Goal: Task Accomplishment & Management: Use online tool/utility

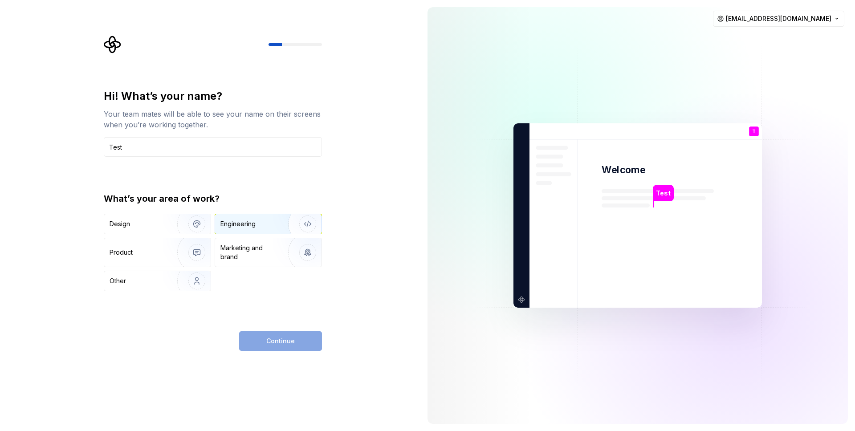
type input "Test"
click at [242, 225] on div "Engineering" at bounding box center [237, 223] width 35 height 9
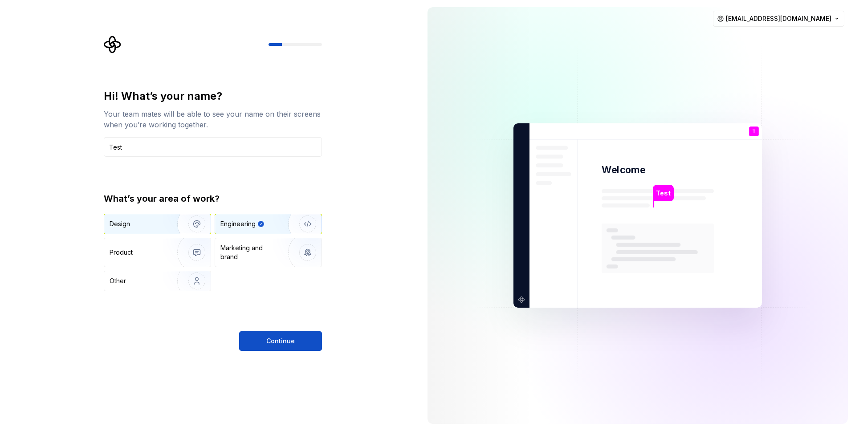
click at [148, 225] on div "Design" at bounding box center [138, 223] width 56 height 9
click at [243, 223] on div "Engineering" at bounding box center [237, 223] width 35 height 9
click at [294, 346] on button "Continue" at bounding box center [280, 341] width 83 height 20
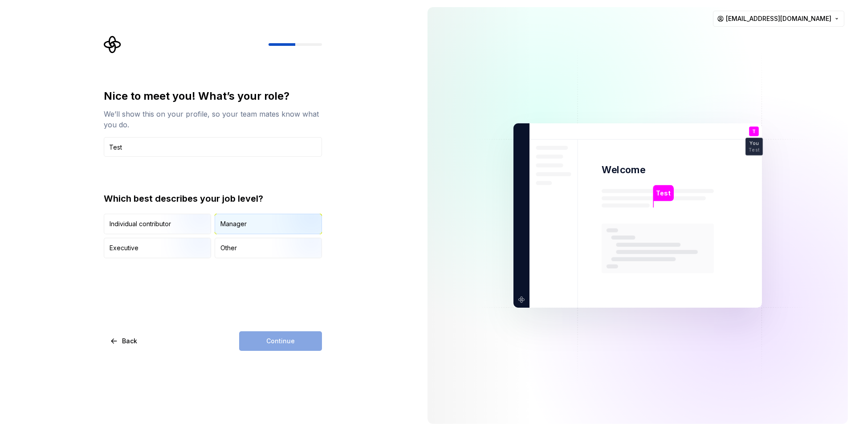
type input "Test"
click at [259, 228] on div "Manager" at bounding box center [268, 224] width 106 height 20
click at [309, 337] on button "Continue" at bounding box center [280, 341] width 83 height 20
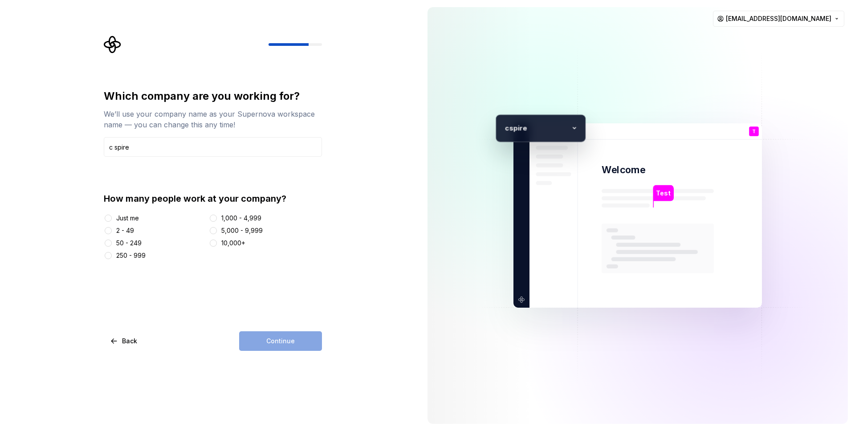
type input "c spire"
click at [225, 216] on div "1,000 - 4,999" at bounding box center [241, 218] width 40 height 9
click at [217, 216] on button "1,000 - 4,999" at bounding box center [213, 218] width 7 height 7
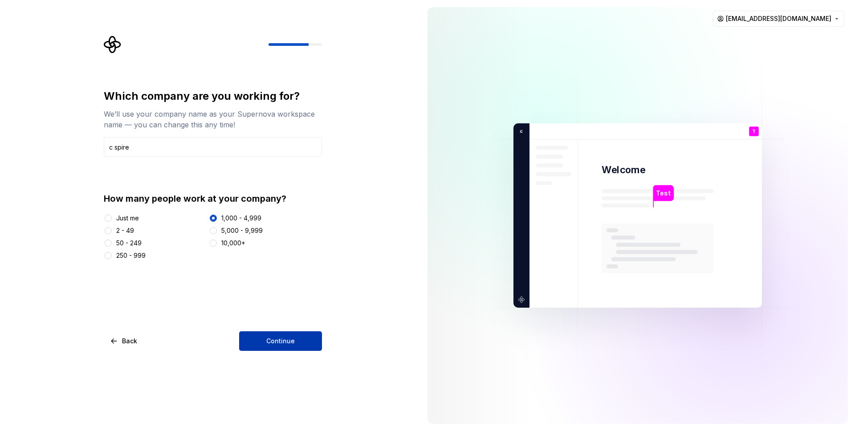
click at [272, 340] on span "Continue" at bounding box center [280, 341] width 28 height 9
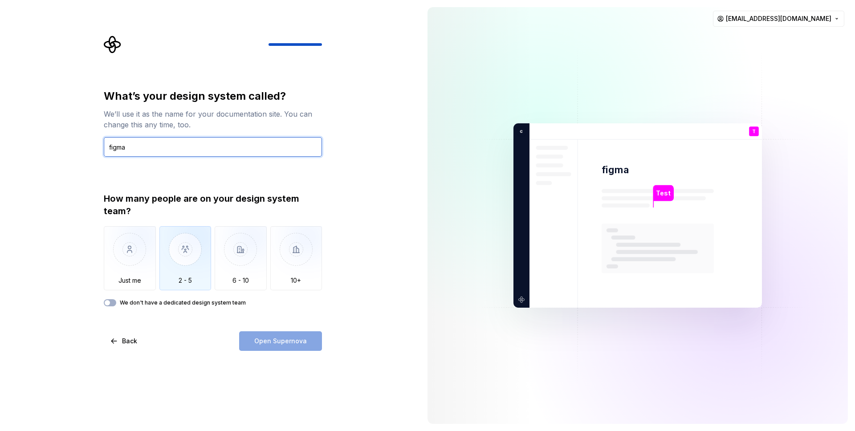
type input "figma"
click at [180, 254] on img "button" at bounding box center [185, 256] width 52 height 60
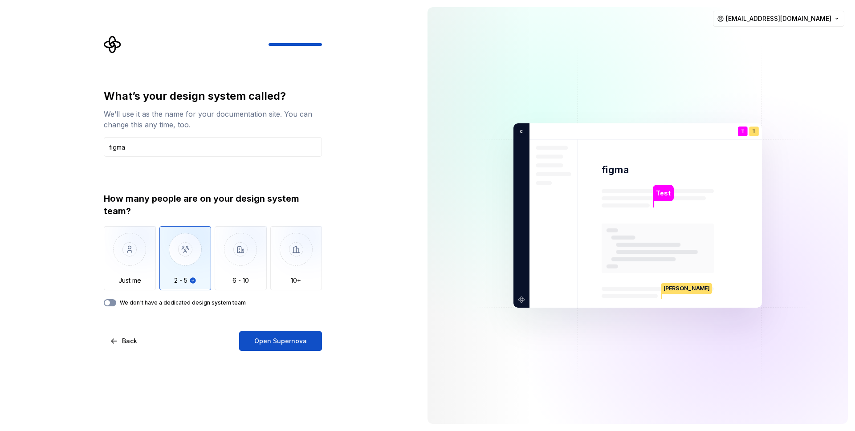
click at [114, 301] on button "We don't have a dedicated design system team" at bounding box center [110, 302] width 12 height 7
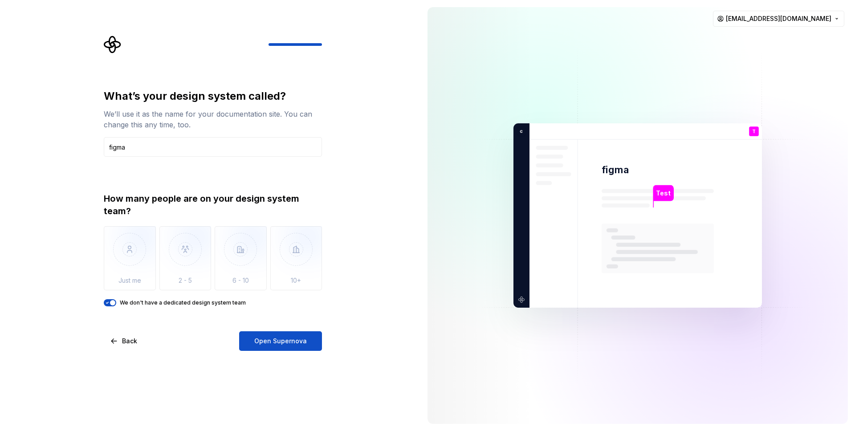
click at [112, 304] on span "button" at bounding box center [112, 302] width 5 height 5
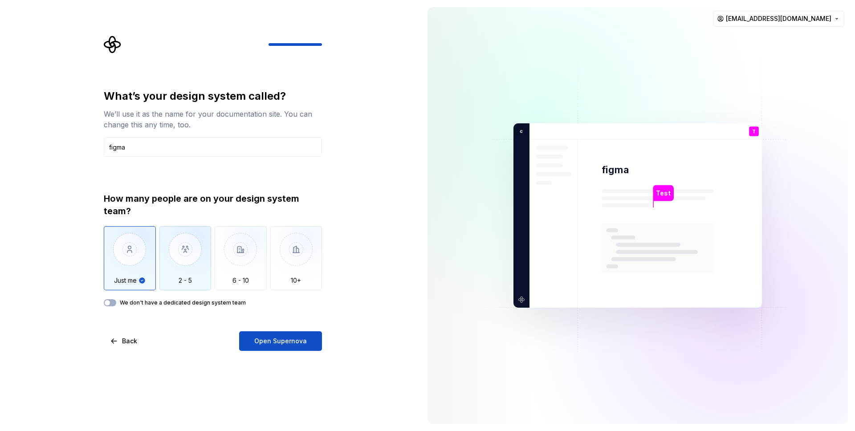
click at [200, 272] on img "button" at bounding box center [185, 256] width 52 height 60
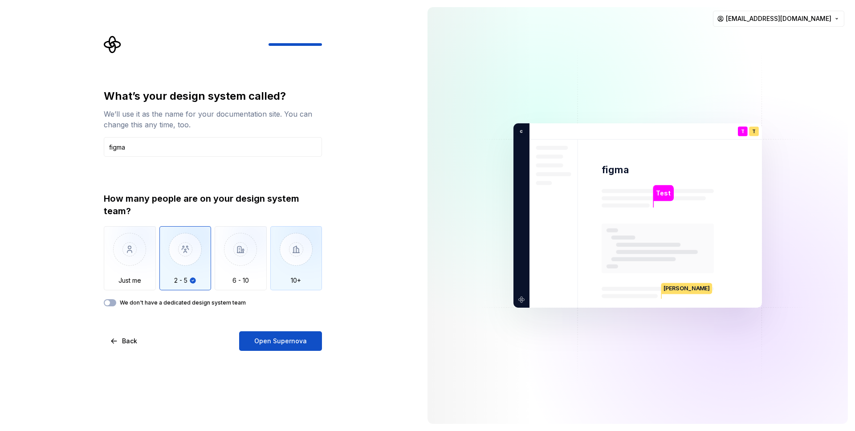
click at [290, 266] on img "button" at bounding box center [296, 256] width 52 height 60
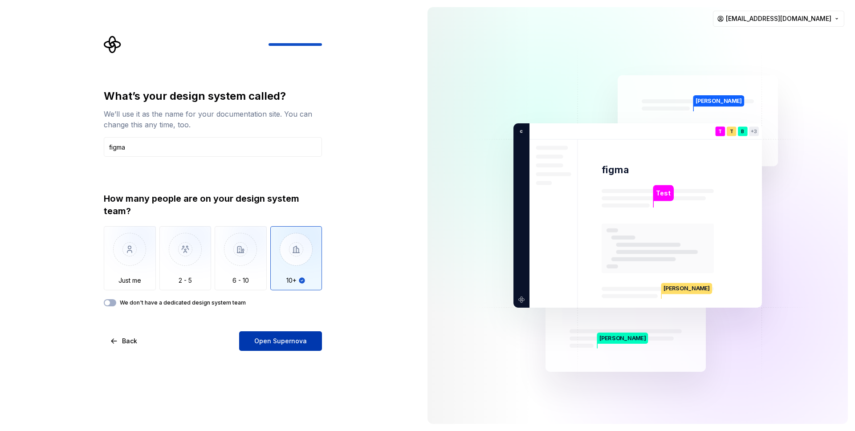
click at [275, 338] on span "Open Supernova" at bounding box center [280, 341] width 53 height 9
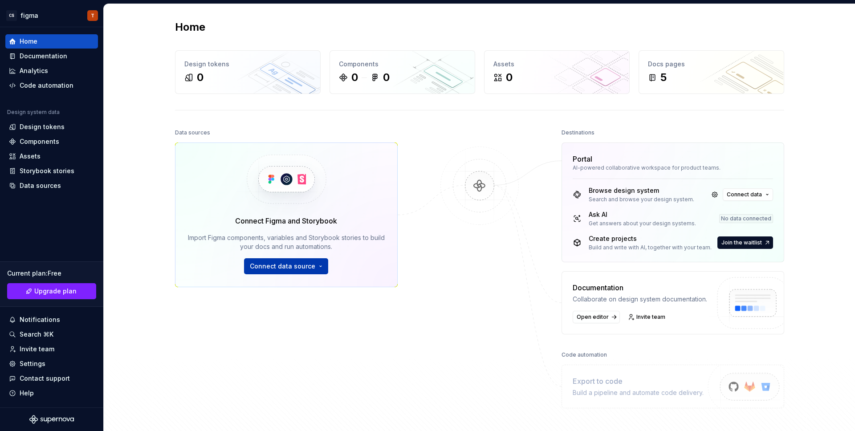
click at [318, 263] on button "Connect data source" at bounding box center [286, 266] width 84 height 16
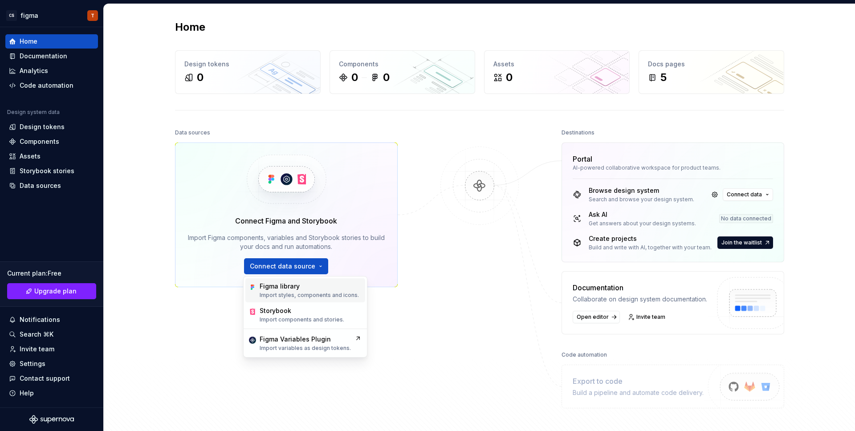
click at [302, 297] on p "Import styles, components and icons." at bounding box center [309, 295] width 99 height 7
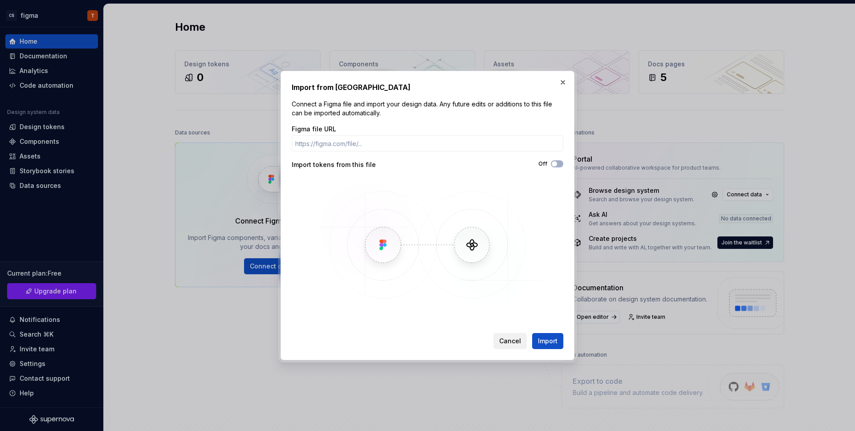
click at [506, 342] on span "Cancel" at bounding box center [510, 341] width 22 height 9
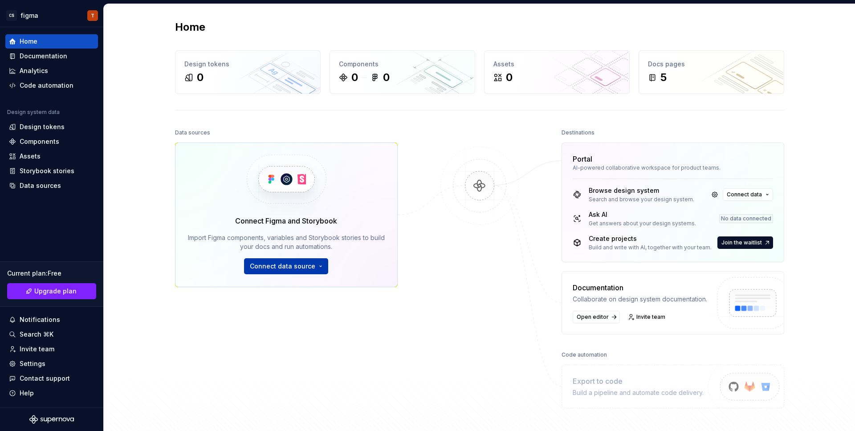
click at [316, 262] on button "Connect data source" at bounding box center [286, 266] width 84 height 16
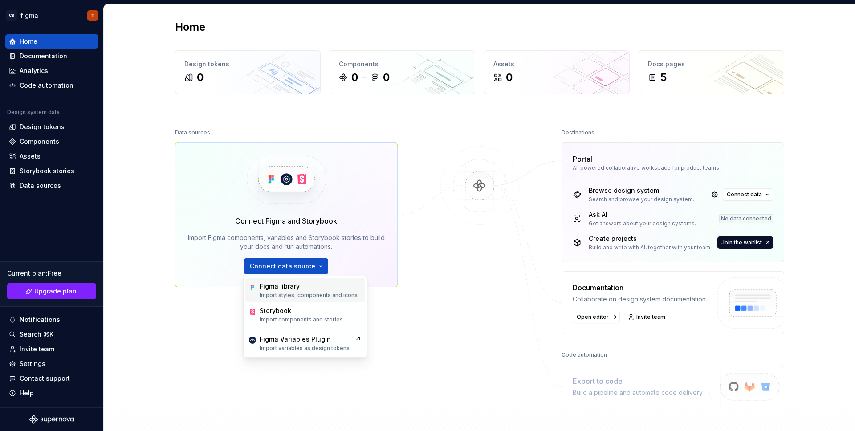
click at [259, 287] on div "Figma library Import styles, components and icons." at bounding box center [305, 290] width 120 height 24
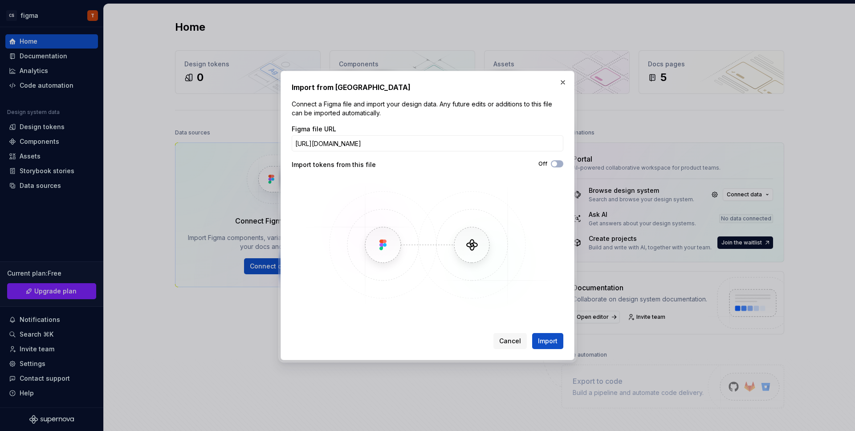
scroll to position [0, 162]
type input "[URL][DOMAIN_NAME]"
click at [553, 339] on span "Import" at bounding box center [548, 341] width 20 height 9
click at [549, 346] on button "Import" at bounding box center [547, 341] width 31 height 16
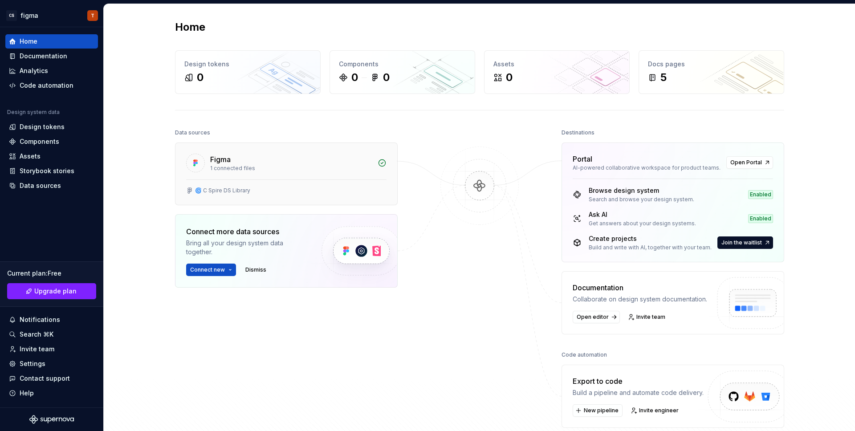
click at [226, 192] on div "🌀 C Spire DS Library" at bounding box center [222, 190] width 55 height 7
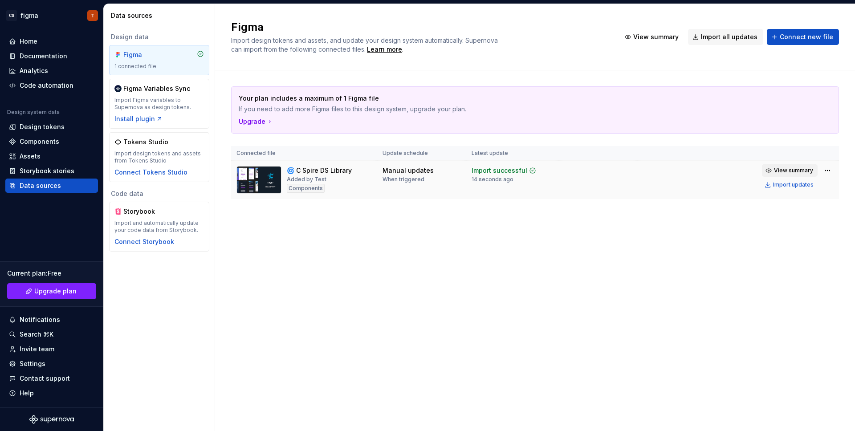
click at [784, 167] on span "View summary" at bounding box center [793, 170] width 39 height 7
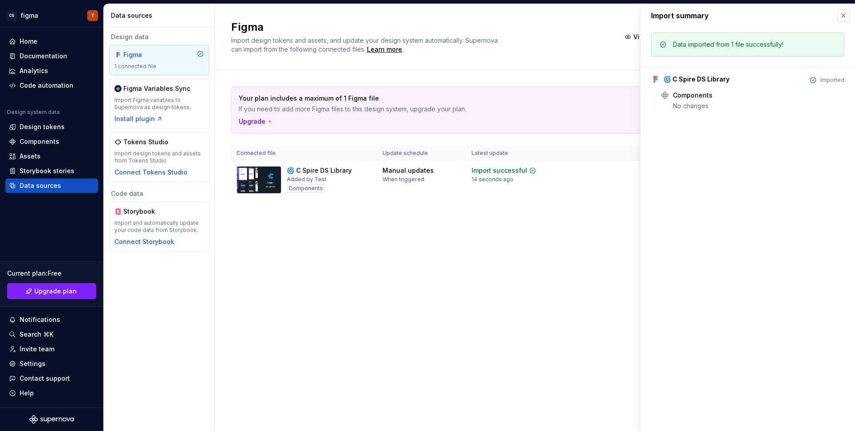
click at [843, 16] on button "button" at bounding box center [843, 15] width 12 height 12
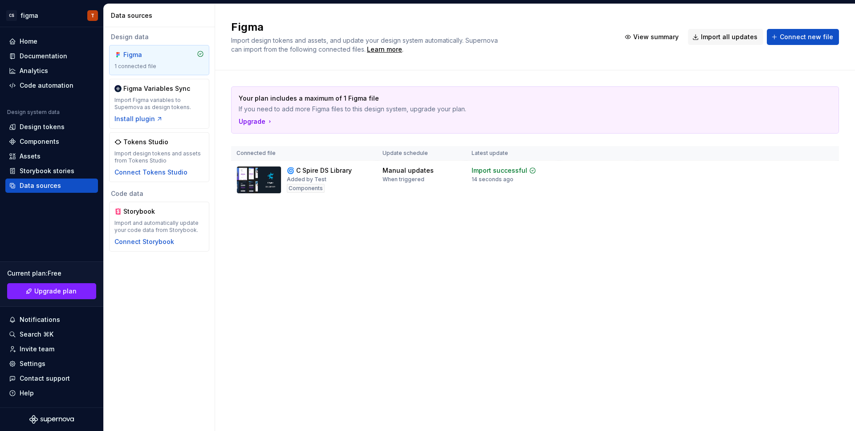
click at [319, 280] on div "Figma Import design tokens and assets, and update your design system automatica…" at bounding box center [535, 217] width 640 height 427
click at [42, 42] on div "Home" at bounding box center [51, 41] width 85 height 9
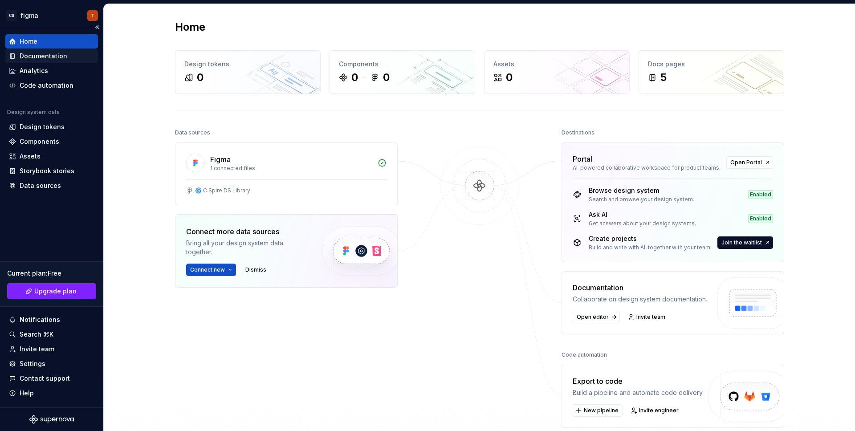
click at [39, 57] on div "Documentation" at bounding box center [44, 56] width 48 height 9
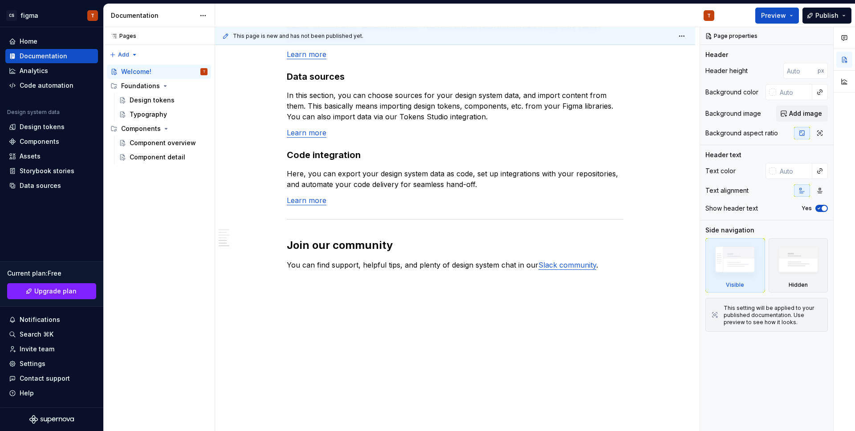
scroll to position [261, 0]
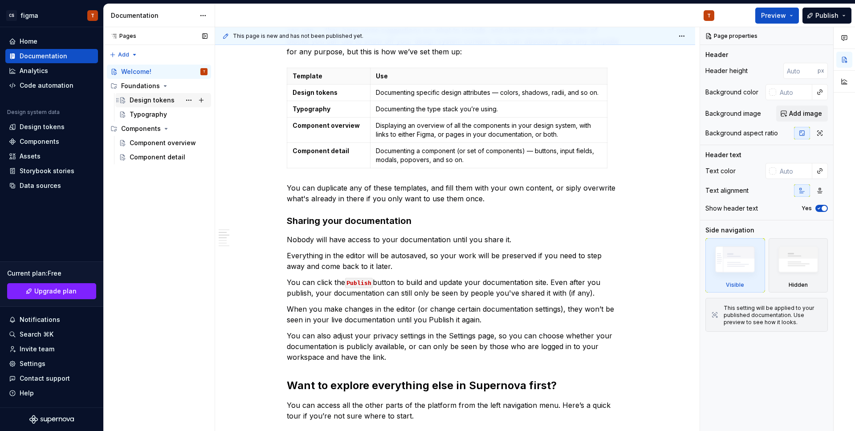
click at [145, 102] on div "Design tokens" at bounding box center [152, 100] width 45 height 9
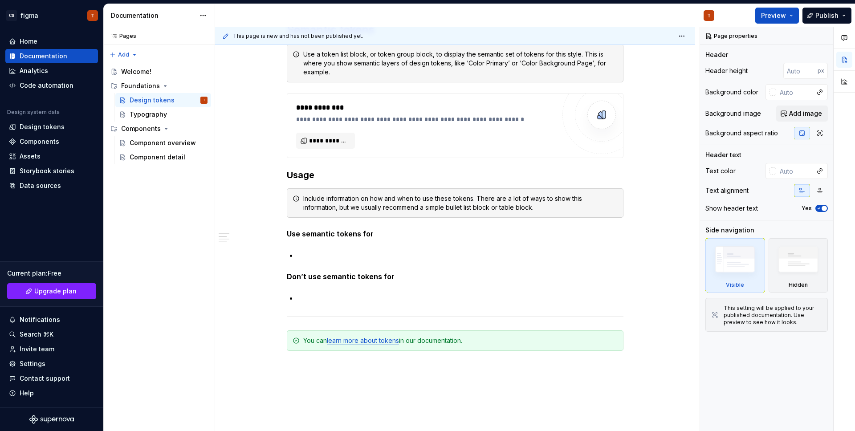
scroll to position [622, 0]
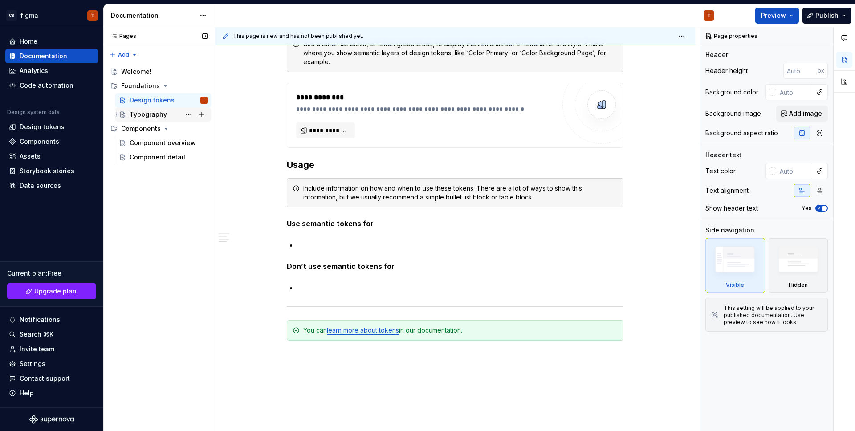
click at [162, 114] on div "Typography" at bounding box center [148, 114] width 37 height 9
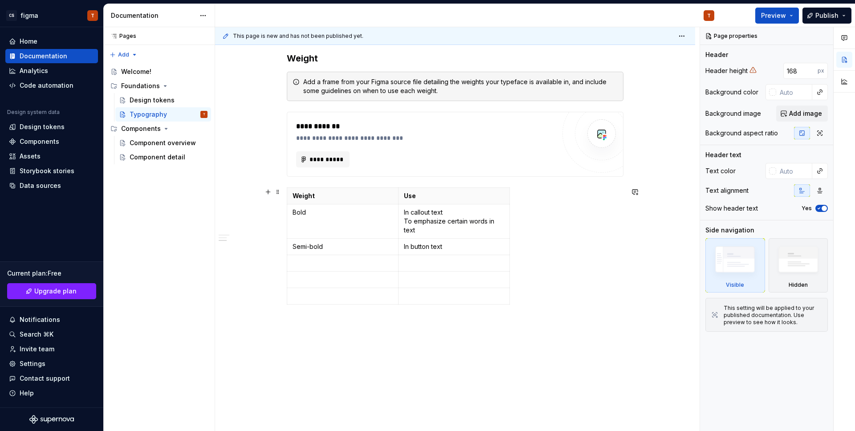
scroll to position [519, 0]
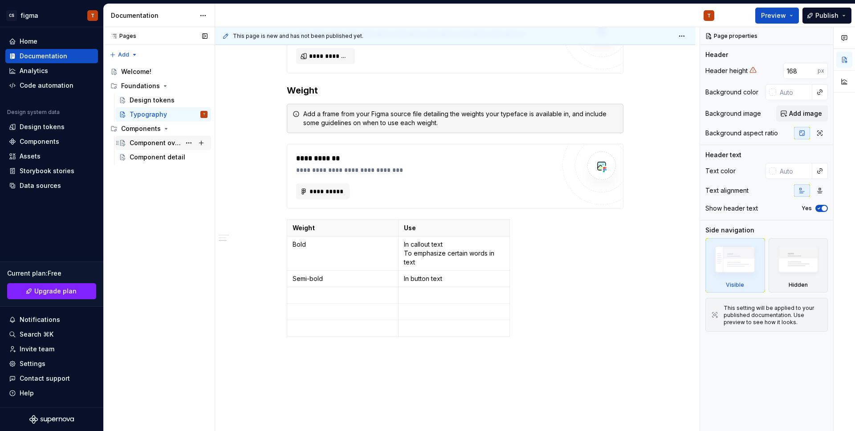
click at [146, 138] on div "Component overview" at bounding box center [155, 142] width 51 height 9
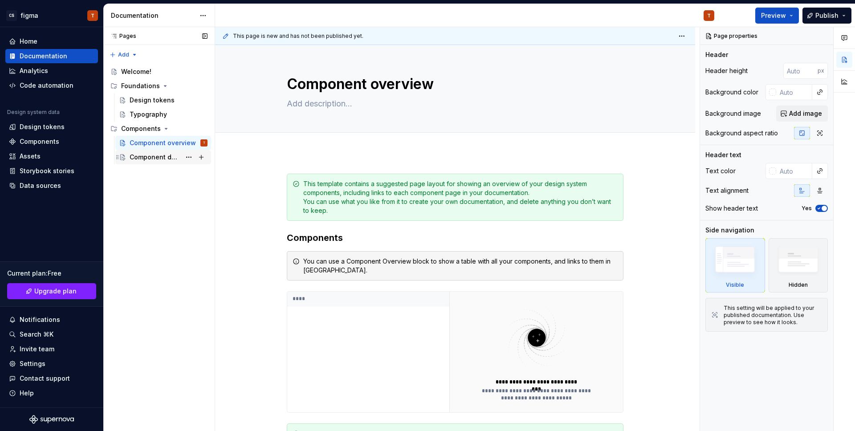
click at [165, 156] on div "Component detail" at bounding box center [155, 157] width 51 height 9
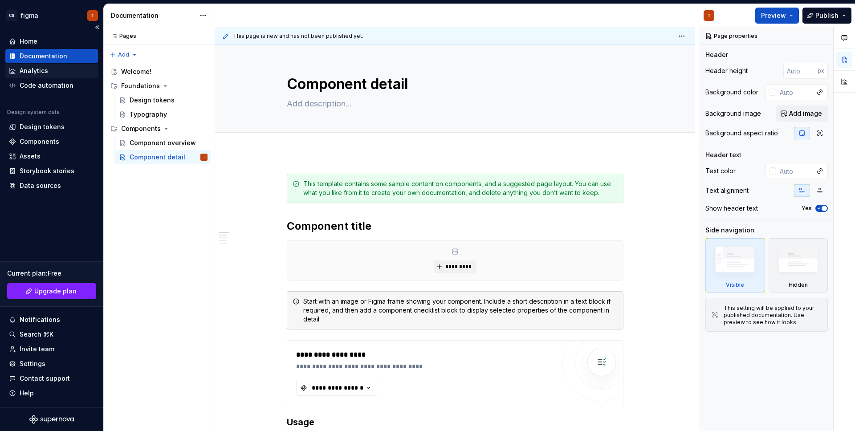
type textarea "*"
click at [52, 69] on div "Analytics" at bounding box center [51, 70] width 85 height 9
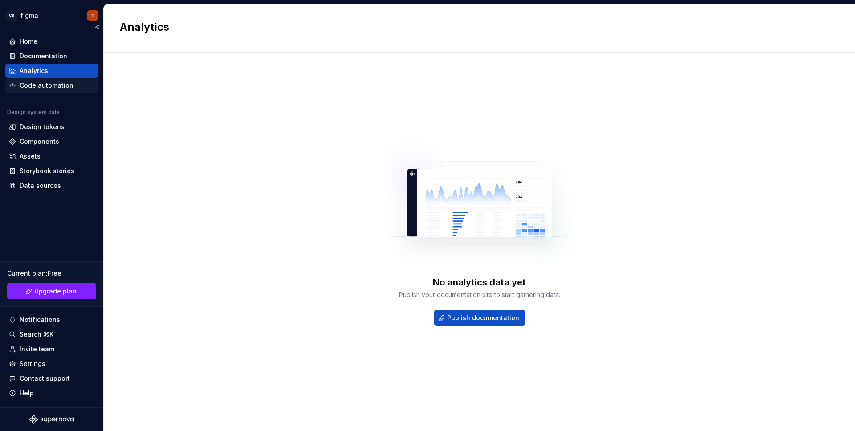
click at [45, 86] on div "Code automation" at bounding box center [47, 85] width 54 height 9
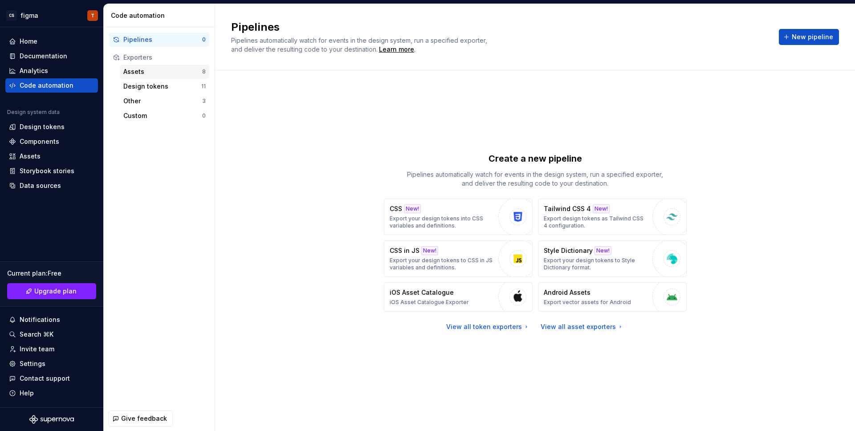
click at [128, 70] on div "Assets" at bounding box center [162, 71] width 79 height 9
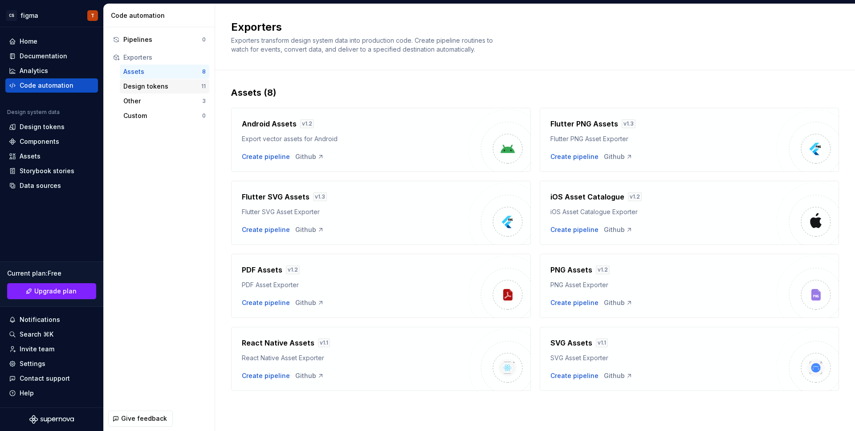
click at [156, 88] on div "Design tokens" at bounding box center [162, 86] width 78 height 9
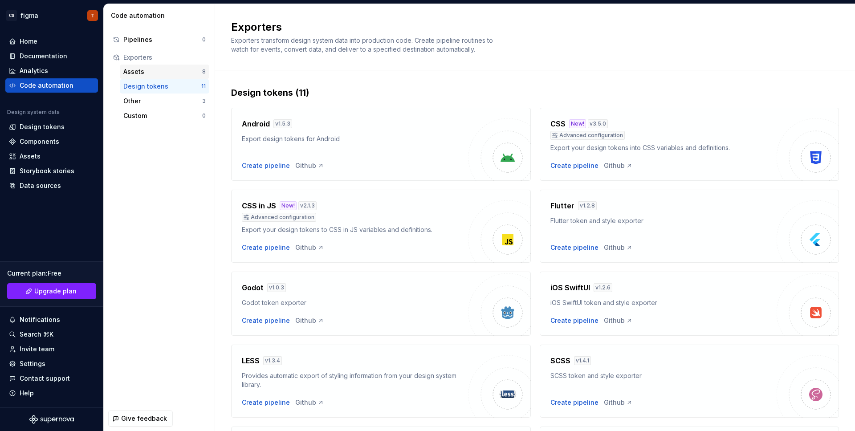
click at [155, 72] on div "Assets" at bounding box center [162, 71] width 79 height 9
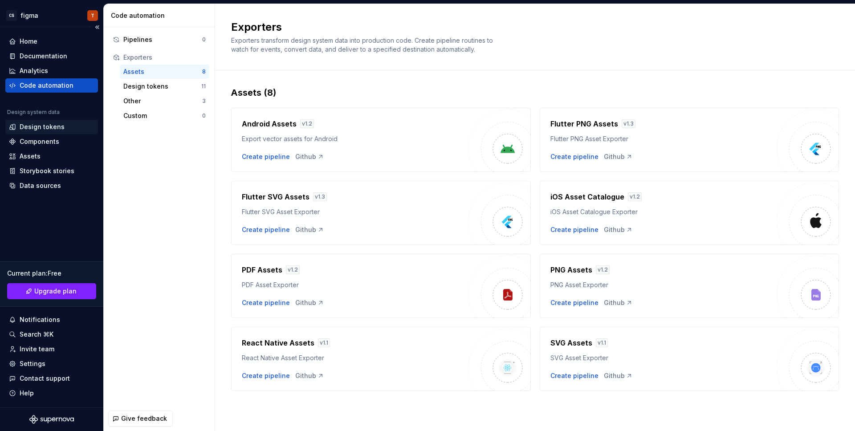
click at [45, 125] on div "Design tokens" at bounding box center [42, 126] width 45 height 9
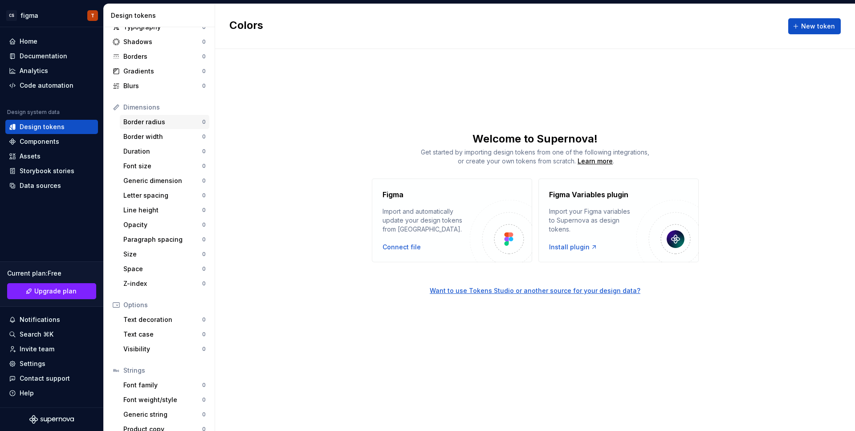
scroll to position [57, 0]
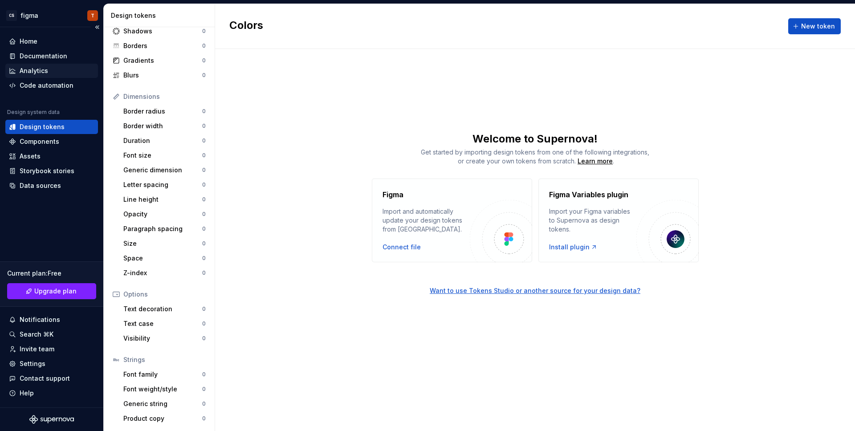
click at [45, 73] on div "Analytics" at bounding box center [34, 70] width 28 height 9
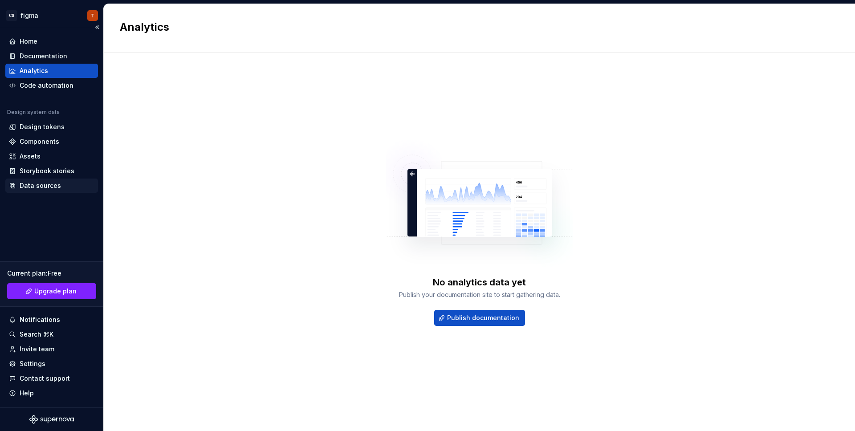
click at [61, 186] on div "Data sources" at bounding box center [51, 185] width 85 height 9
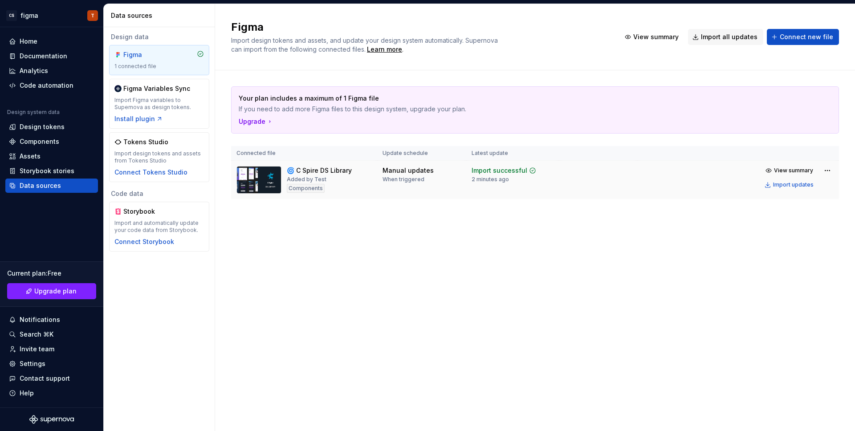
click at [244, 178] on img at bounding box center [258, 180] width 45 height 28
click at [635, 37] on button "View summary" at bounding box center [652, 37] width 64 height 16
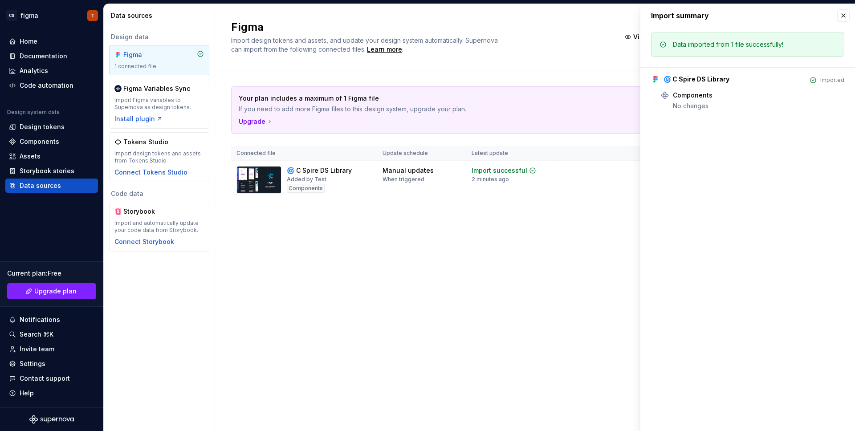
click at [571, 50] on div "Figma Import design tokens and assets, and update your design system automatica…" at bounding box center [420, 37] width 378 height 34
click at [402, 45] on div "Learn more" at bounding box center [384, 49] width 35 height 9
click at [845, 16] on button "button" at bounding box center [843, 15] width 12 height 12
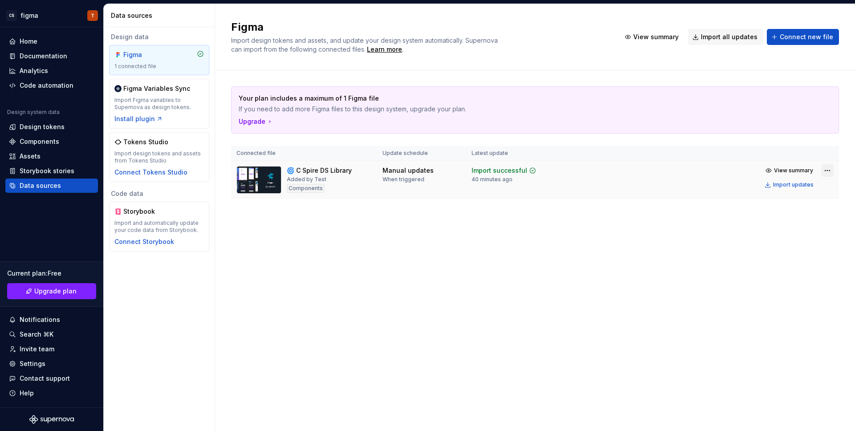
click at [830, 168] on html "CS figma T Home Documentation Analytics Code automation Design system data Desi…" at bounding box center [427, 215] width 855 height 431
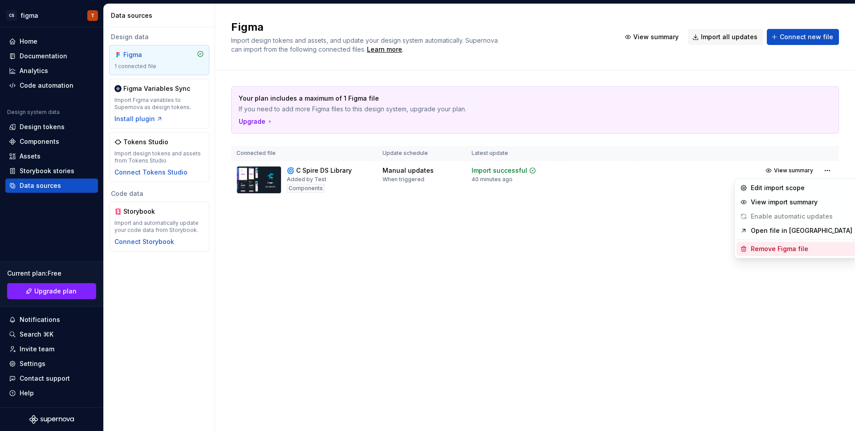
click at [774, 248] on div "Remove Figma file" at bounding box center [802, 248] width 102 height 9
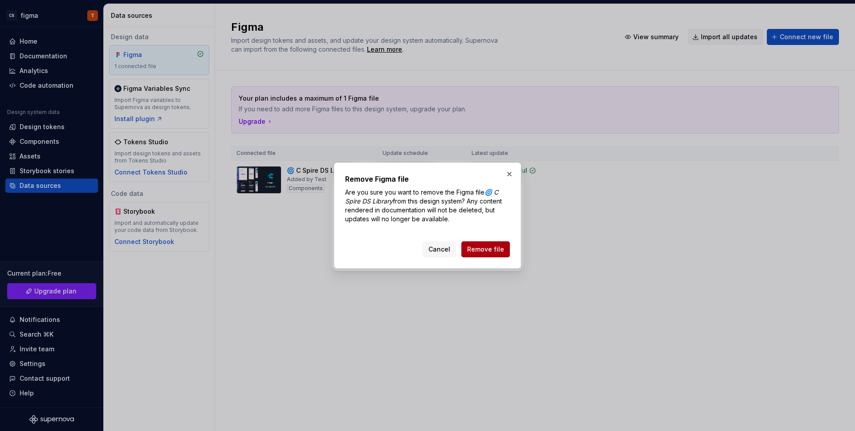
click at [491, 254] on button "Remove file" at bounding box center [485, 249] width 49 height 16
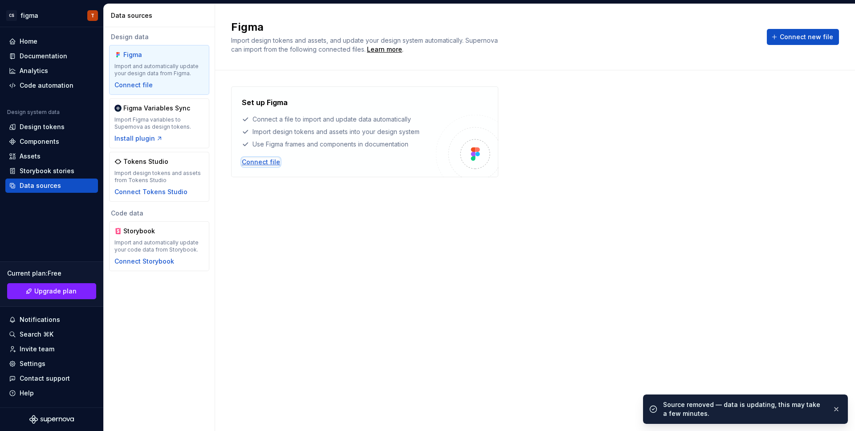
click at [262, 159] on div "Connect file" at bounding box center [261, 162] width 38 height 9
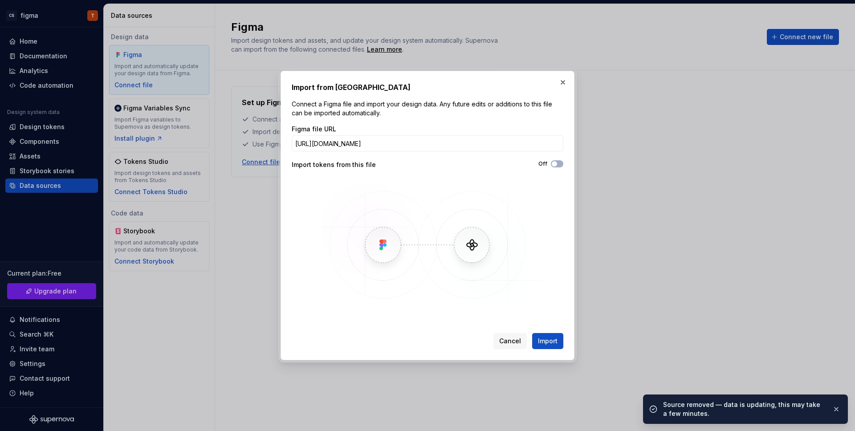
scroll to position [0, 172]
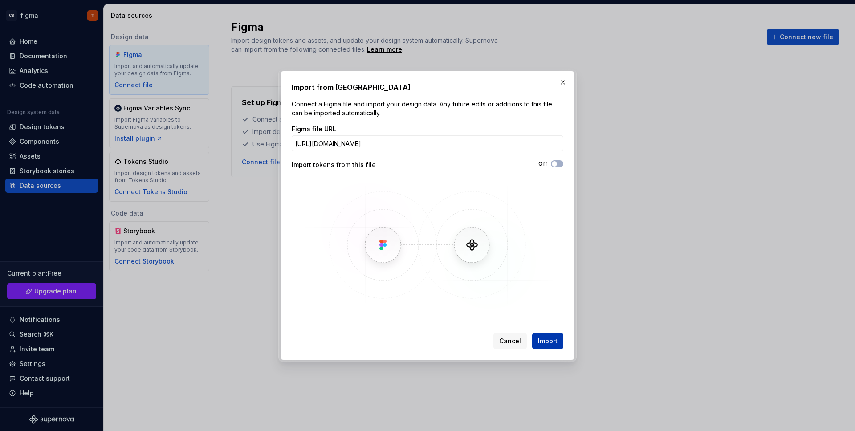
type input "[URL][DOMAIN_NAME]"
click at [551, 339] on span "Import" at bounding box center [548, 341] width 20 height 9
